Goal: Check status: Check status

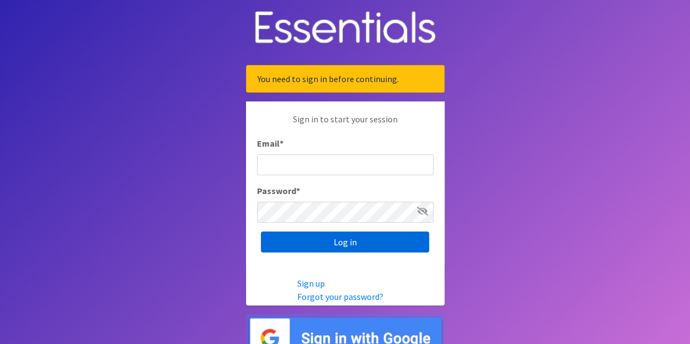
type input "[EMAIL_ADDRESS][DOMAIN_NAME]"
click at [334, 245] on input "Log in" at bounding box center [345, 242] width 168 height 21
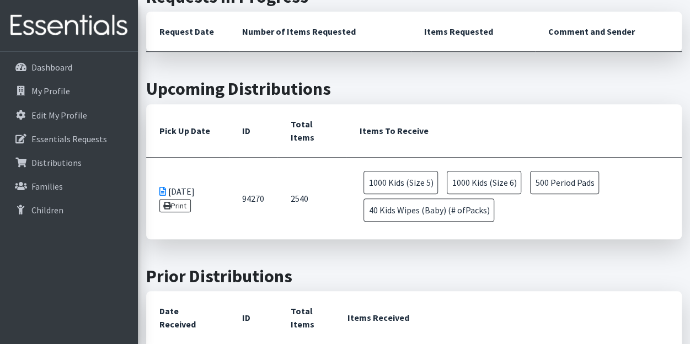
scroll to position [317, 0]
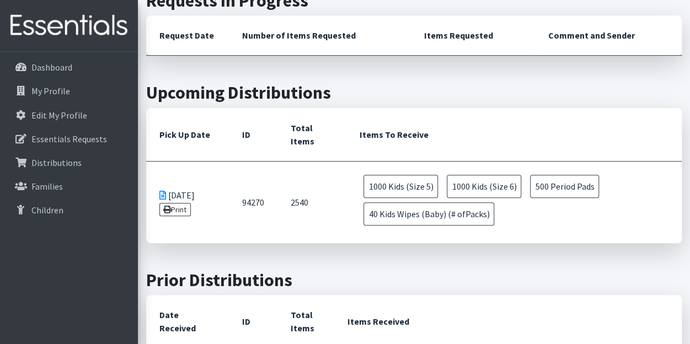
click at [200, 194] on td "08/13/2025 Print" at bounding box center [187, 202] width 83 height 82
click at [210, 208] on td "08/13/2025 Print" at bounding box center [187, 202] width 83 height 82
click at [184, 193] on td "08/13/2025 Print" at bounding box center [187, 202] width 83 height 82
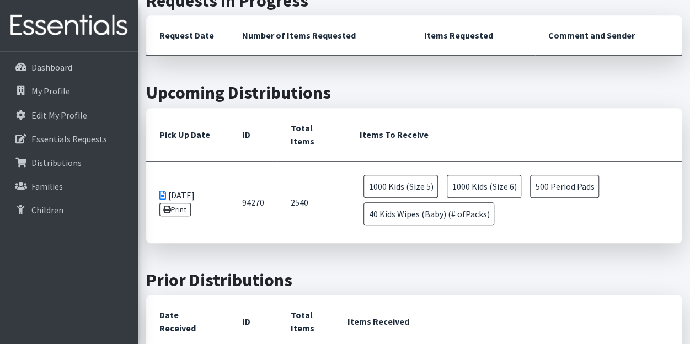
click at [160, 191] on icon at bounding box center [162, 195] width 7 height 9
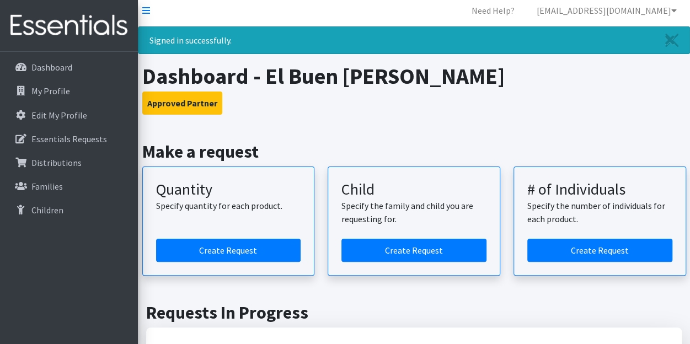
scroll to position [0, 0]
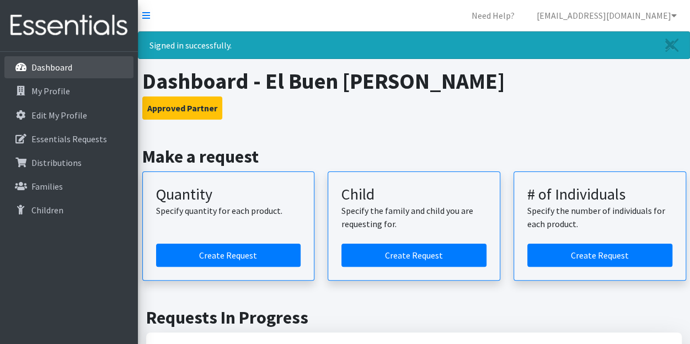
click at [62, 72] on p "Dashboard" at bounding box center [51, 67] width 41 height 11
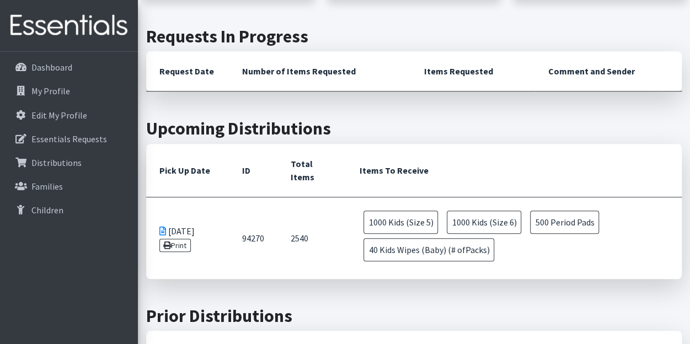
scroll to position [242, 0]
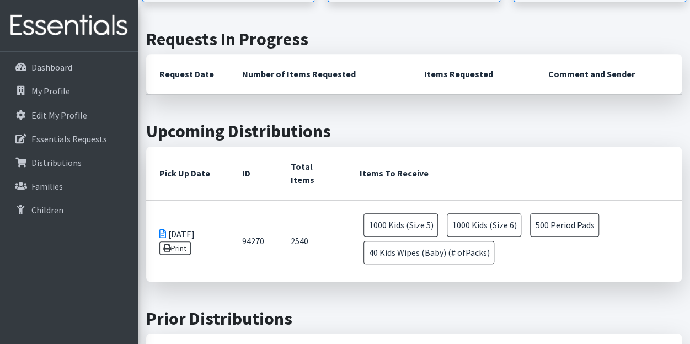
click at [173, 173] on th "Pick Up Date" at bounding box center [187, 174] width 83 height 54
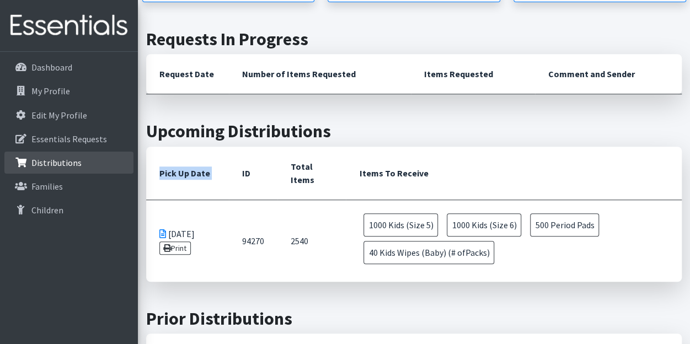
click at [70, 167] on p "Distributions" at bounding box center [56, 162] width 50 height 11
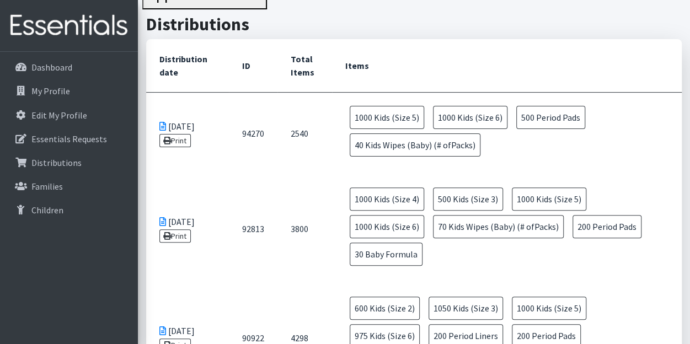
scroll to position [82, 0]
